Goal: Navigation & Orientation: Find specific page/section

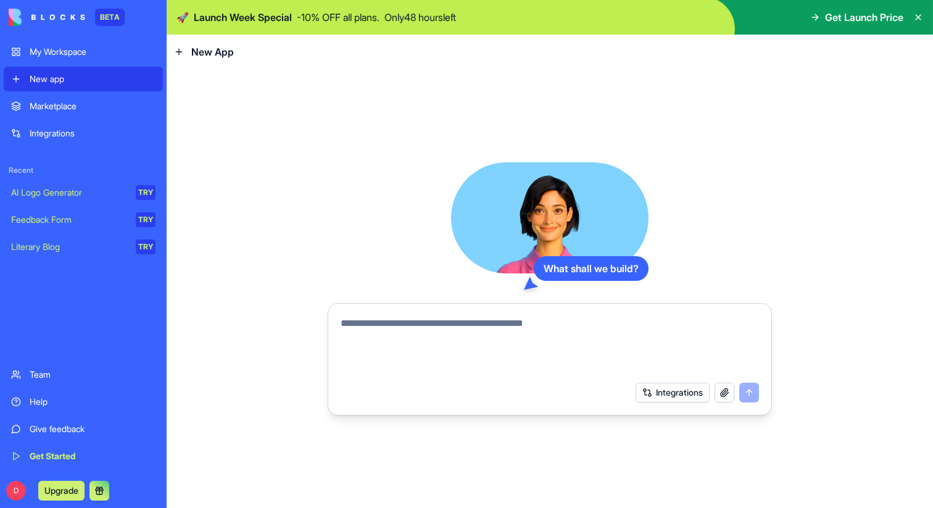
click at [513, 14] on img at bounding box center [550, 17] width 766 height 35
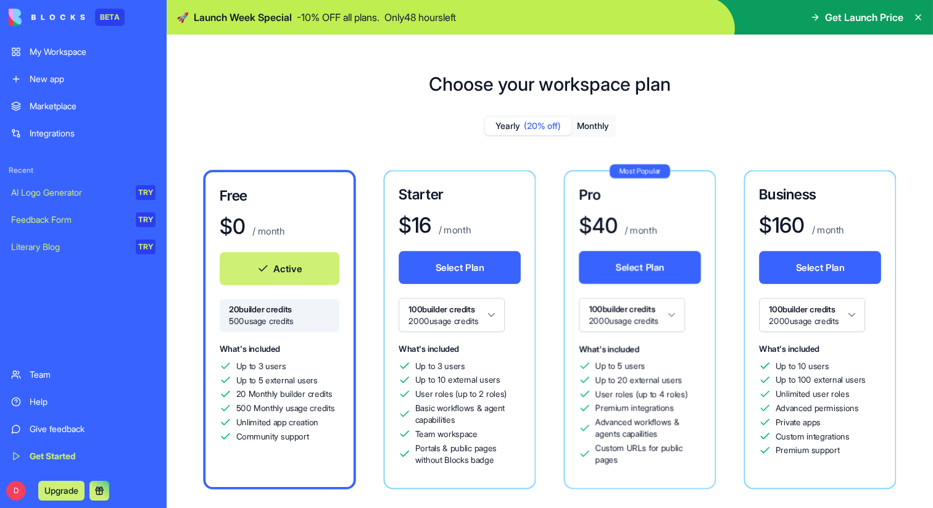
click at [868, 17] on span "Get Launch Price" at bounding box center [864, 17] width 78 height 15
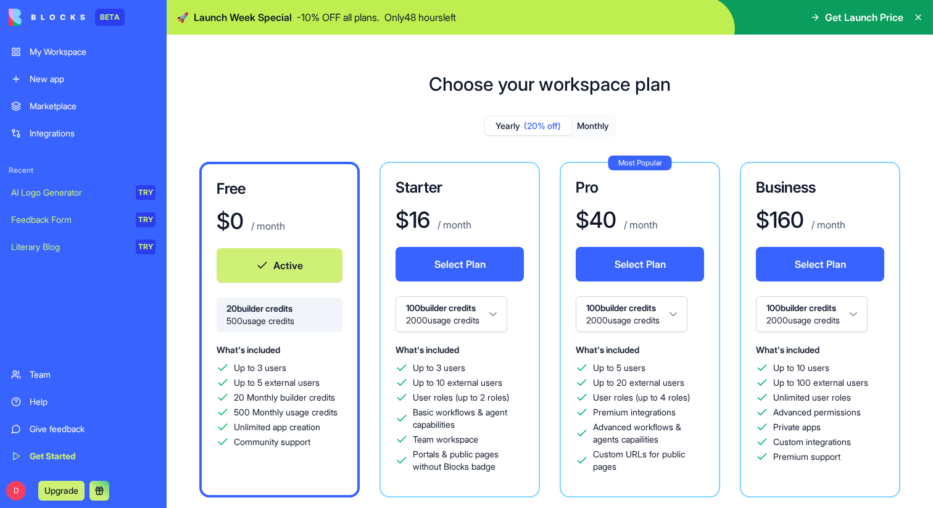
drag, startPoint x: 227, startPoint y: 20, endPoint x: 462, endPoint y: 19, distance: 235.1
click at [456, 19] on div "🚀 Launch Week Special - 10 % OFF all plans. Only 48 hours left" at bounding box center [316, 17] width 280 height 15
click at [456, 19] on p "Only 48 hours left" at bounding box center [420, 17] width 72 height 15
click at [597, 19] on img at bounding box center [550, 17] width 766 height 35
click at [430, 32] on img at bounding box center [550, 17] width 766 height 35
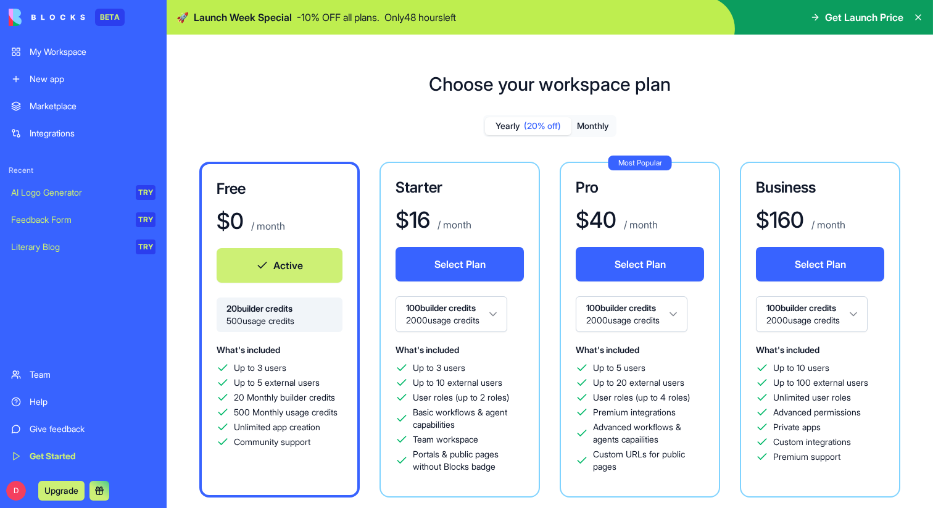
click at [429, 22] on p "Only 48 hours left" at bounding box center [420, 17] width 72 height 15
click at [851, 10] on span "Get Launch Price" at bounding box center [864, 17] width 78 height 15
click at [861, 22] on span "Get Launch Price" at bounding box center [864, 17] width 78 height 15
click at [805, 22] on img at bounding box center [550, 17] width 766 height 35
click at [660, 22] on img at bounding box center [550, 17] width 766 height 35
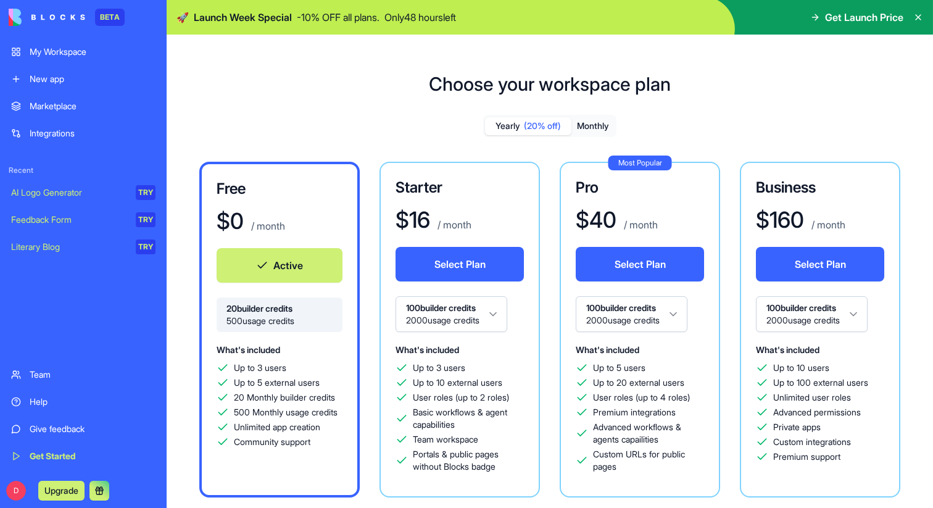
click at [660, 22] on img at bounding box center [550, 17] width 766 height 35
click at [65, 55] on div "My Workspace" at bounding box center [93, 52] width 126 height 12
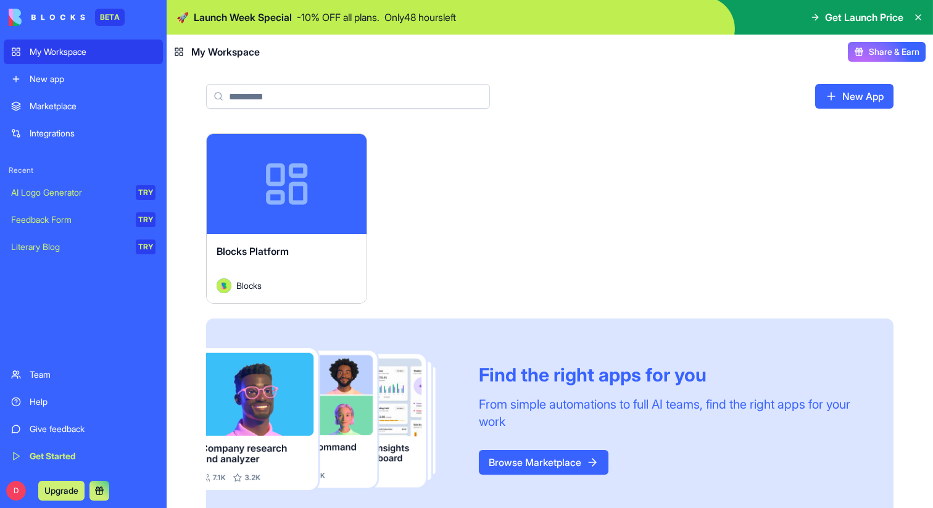
click at [815, 14] on icon at bounding box center [816, 17] width 3 height 6
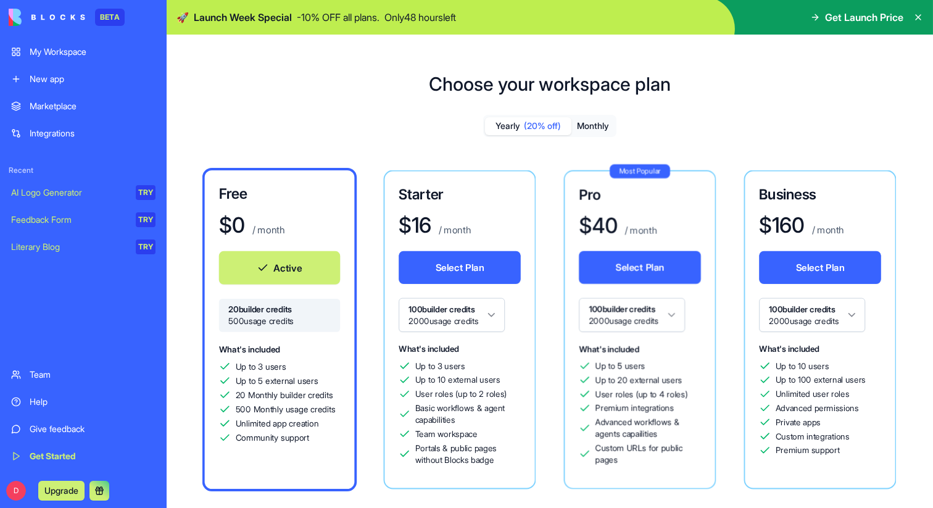
click at [750, 7] on img at bounding box center [550, 17] width 766 height 35
